Goal: Task Accomplishment & Management: Use online tool/utility

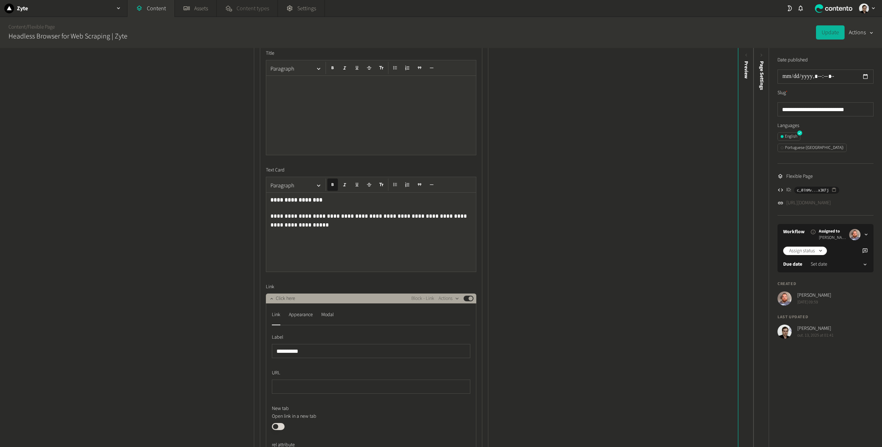
scroll to position [424, 0]
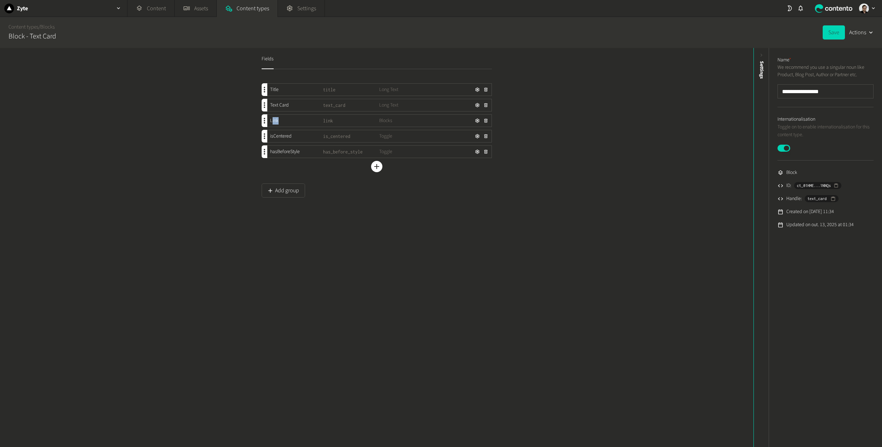
drag, startPoint x: 271, startPoint y: 120, endPoint x: 294, endPoint y: 119, distance: 23.0
click at [294, 119] on div "Link" at bounding box center [295, 120] width 56 height 7
drag, startPoint x: 266, startPoint y: 138, endPoint x: 307, endPoint y: 137, distance: 41.3
click at [307, 137] on div "isCentered" at bounding box center [295, 136] width 56 height 7
drag, startPoint x: 297, startPoint y: 152, endPoint x: 250, endPoint y: 118, distance: 58.0
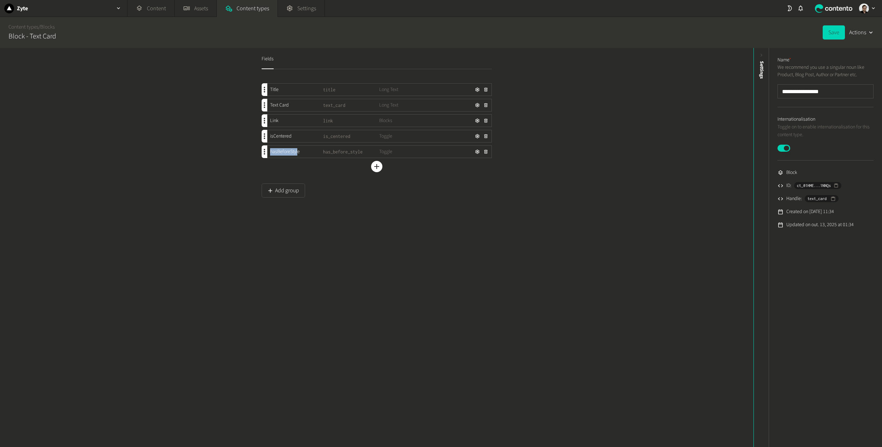
click at [253, 148] on div "Fields Title title Long Text Text Card text_card Long Text Link link Blocks isC…" at bounding box center [376, 151] width 247 height 206
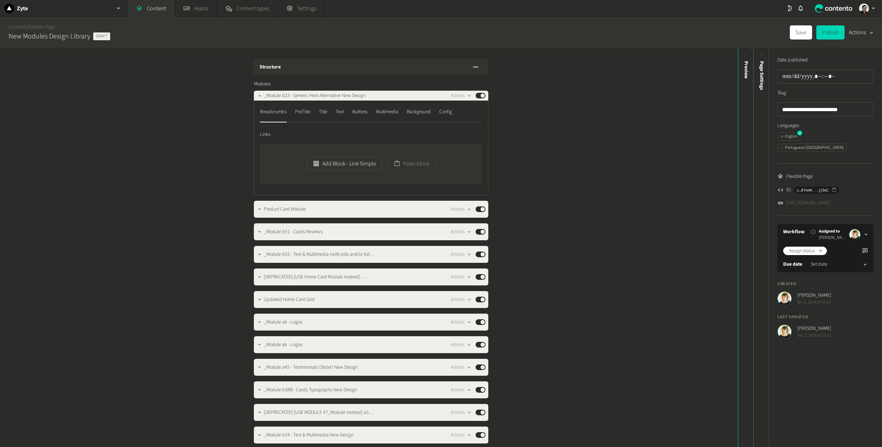
click at [812, 200] on link "https://dev.zyte.com/new-modules-design-library" at bounding box center [809, 203] width 45 height 7
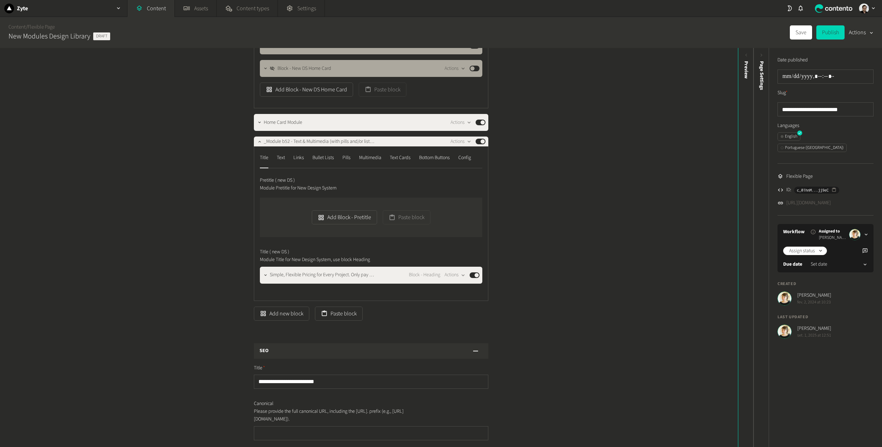
scroll to position [494, 0]
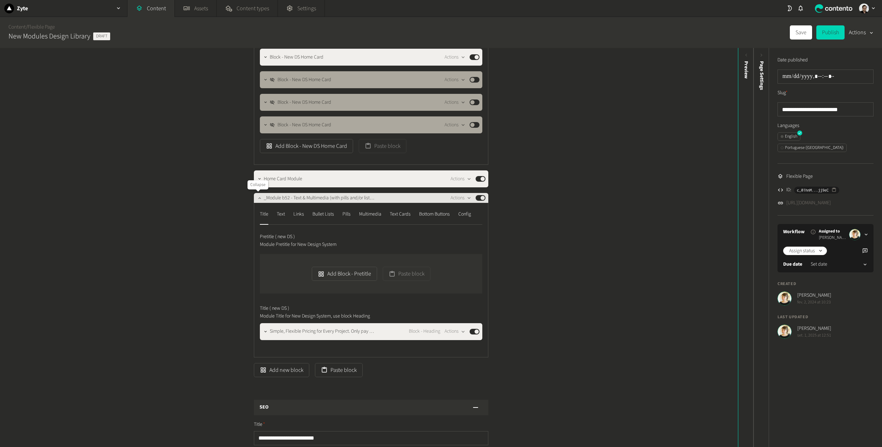
click at [256, 201] on button "button" at bounding box center [259, 197] width 8 height 8
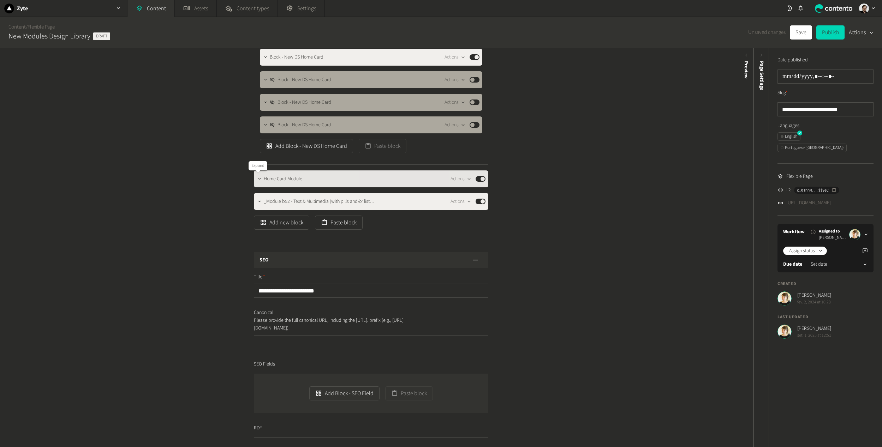
click at [257, 178] on icon "button" at bounding box center [259, 179] width 5 height 5
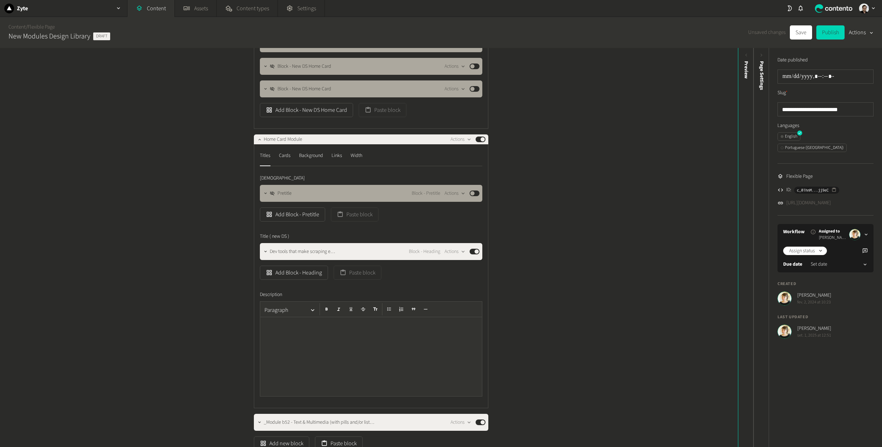
scroll to position [530, 0]
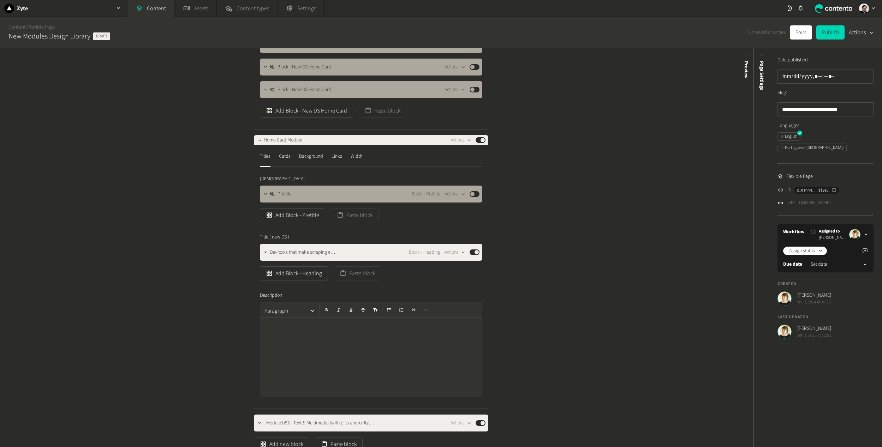
click at [277, 160] on nav "Titles Cards Background Links Width" at bounding box center [371, 159] width 223 height 16
click at [286, 160] on div "Cards" at bounding box center [285, 156] width 12 height 11
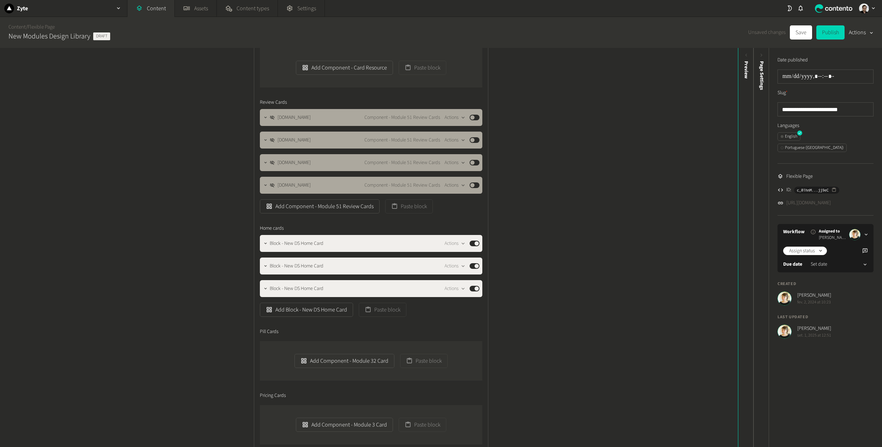
scroll to position [848, 0]
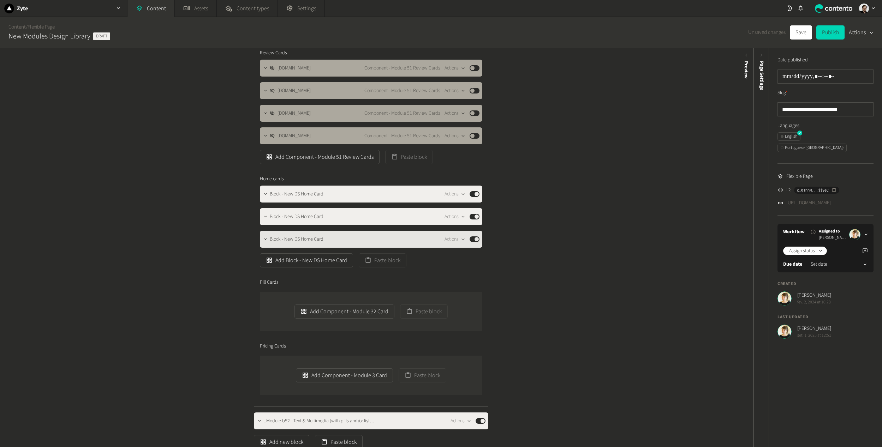
click at [270, 239] on span "Block - New DS Home Card" at bounding box center [297, 239] width 54 height 7
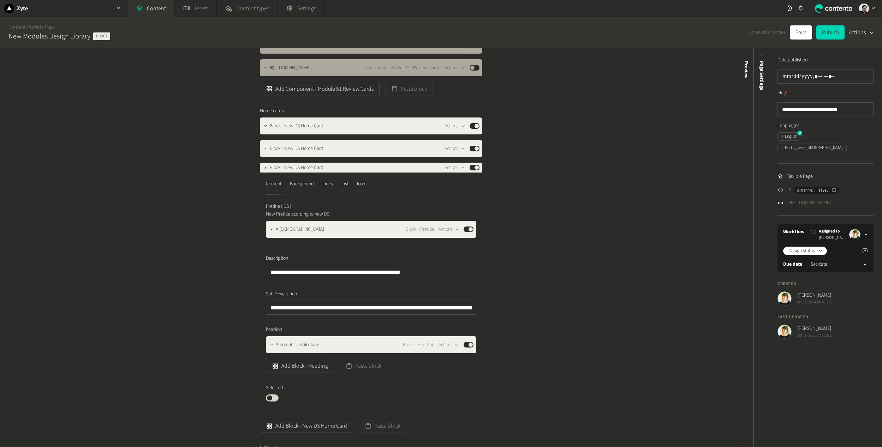
scroll to position [918, 0]
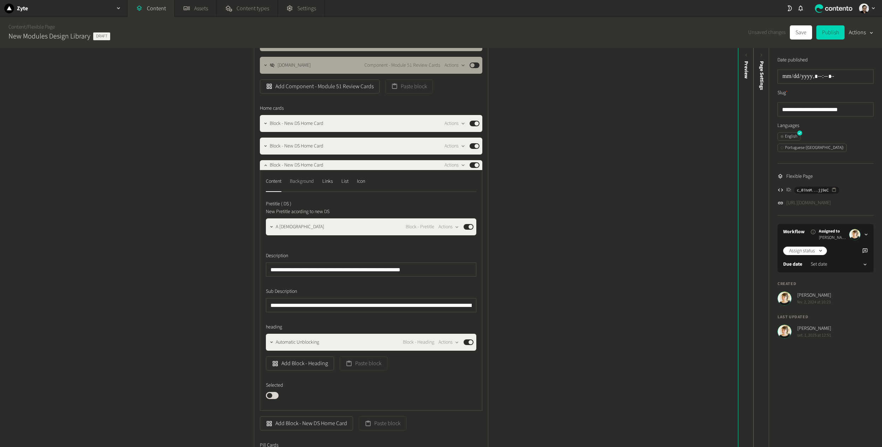
click at [304, 180] on div "Background" at bounding box center [302, 181] width 24 height 11
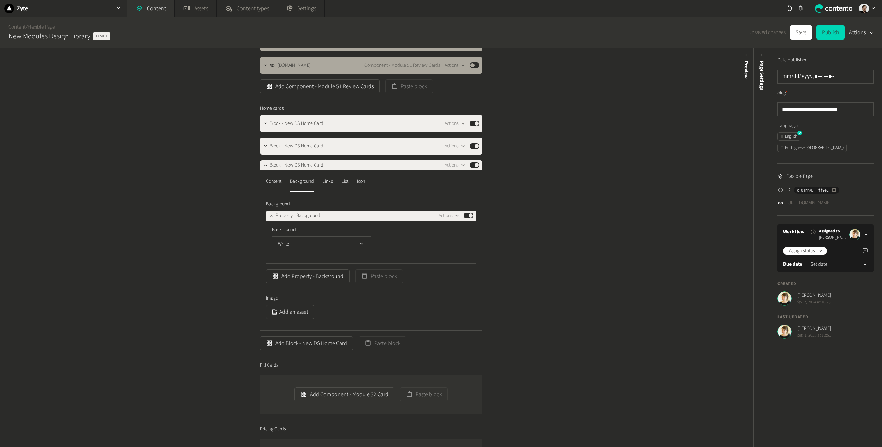
click at [335, 183] on nav "Content Background Links List Icon" at bounding box center [371, 184] width 211 height 16
click at [325, 183] on div "Links" at bounding box center [327, 181] width 11 height 11
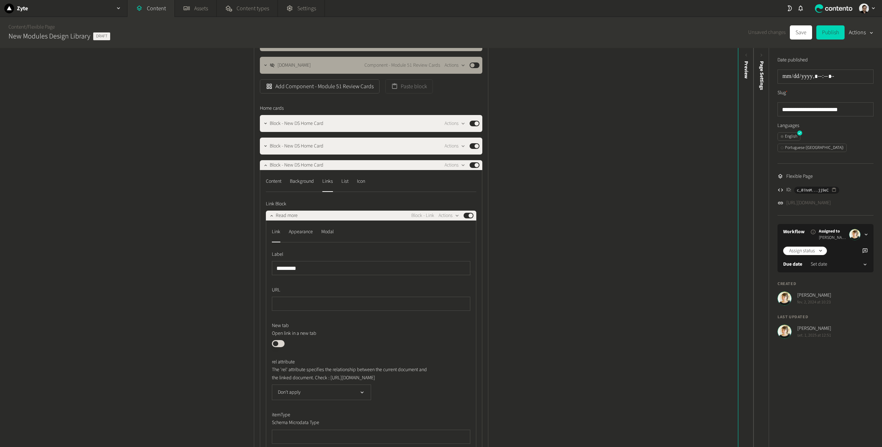
click at [339, 184] on nav "Content Background Links List Icon" at bounding box center [371, 184] width 211 height 16
click at [351, 184] on nav "Content Background Links List Icon" at bounding box center [371, 184] width 211 height 16
click at [346, 182] on div "List" at bounding box center [345, 181] width 7 height 11
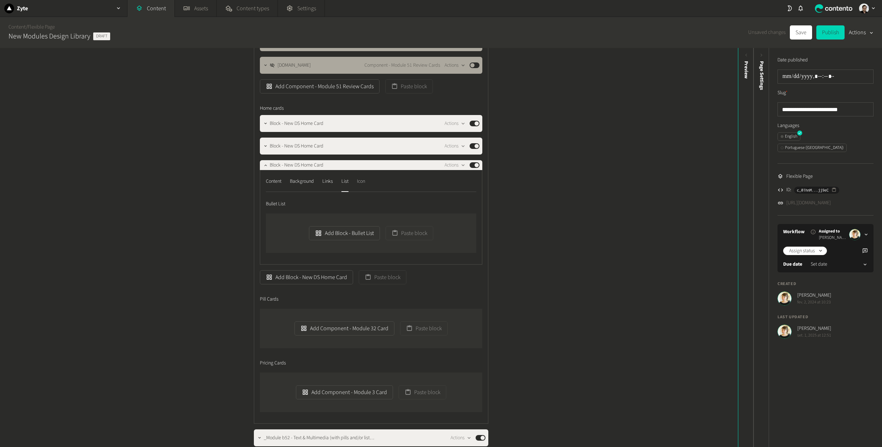
click at [359, 182] on div "Icon" at bounding box center [361, 181] width 8 height 11
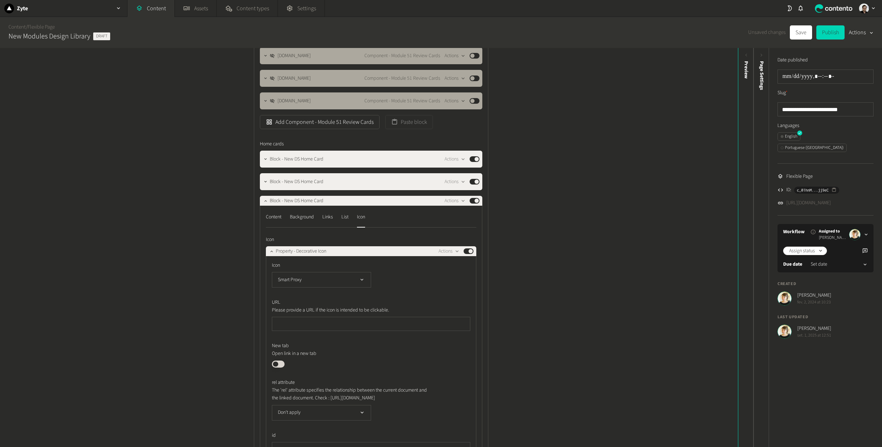
scroll to position [848, 0]
